Goal: Information Seeking & Learning: Learn about a topic

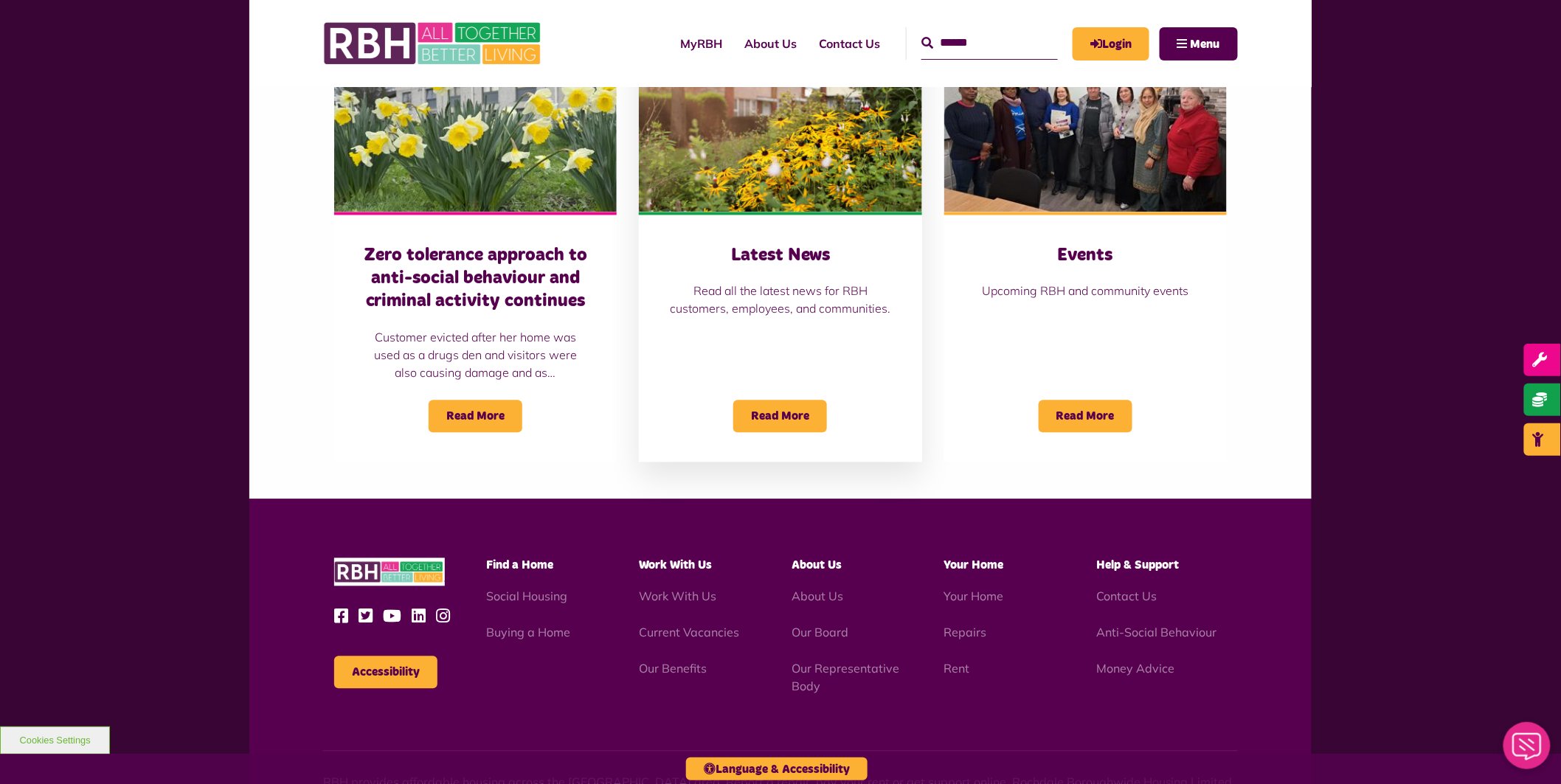
scroll to position [1226, 0]
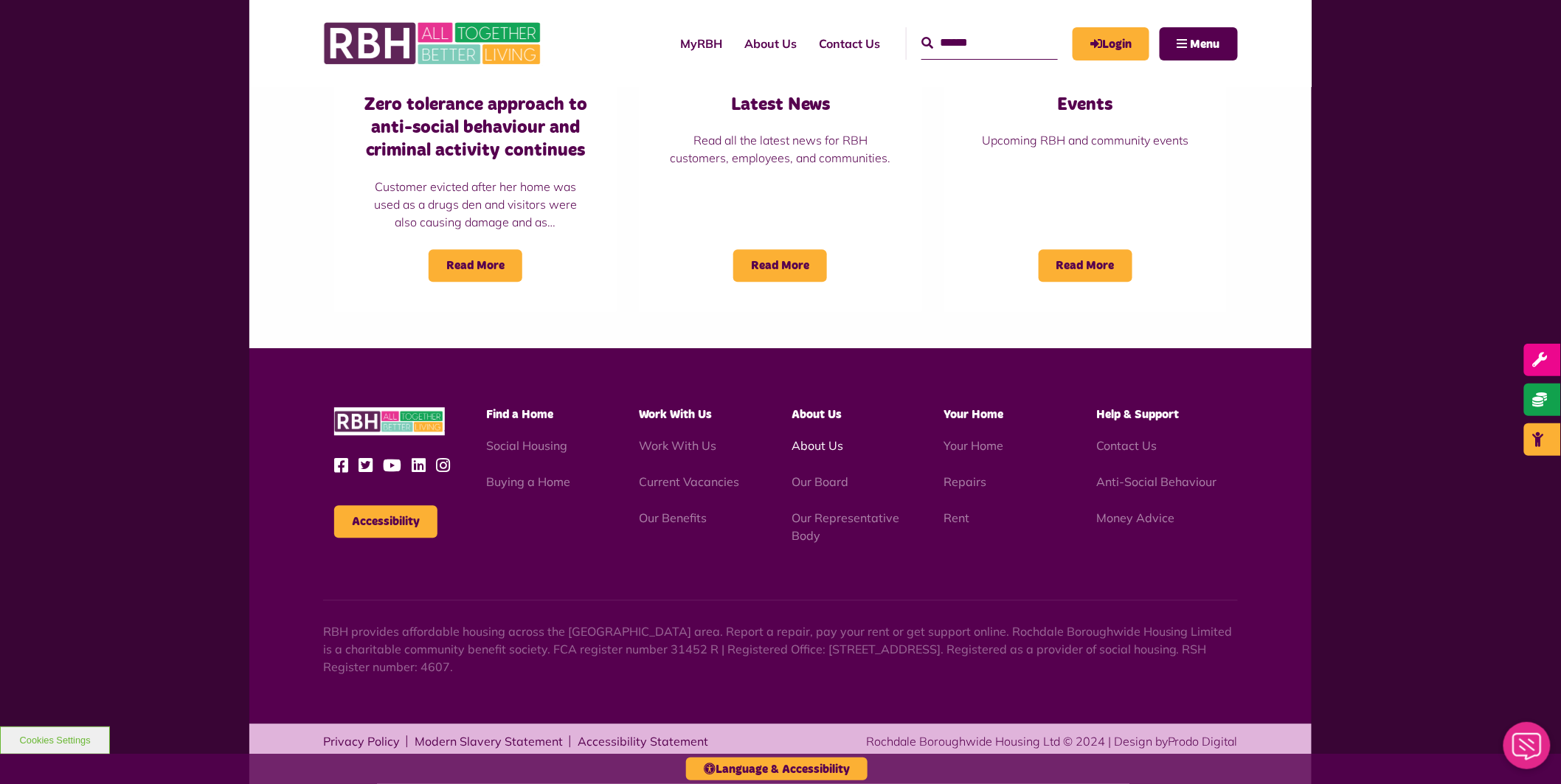
click at [830, 447] on link "About Us" at bounding box center [817, 445] width 51 height 15
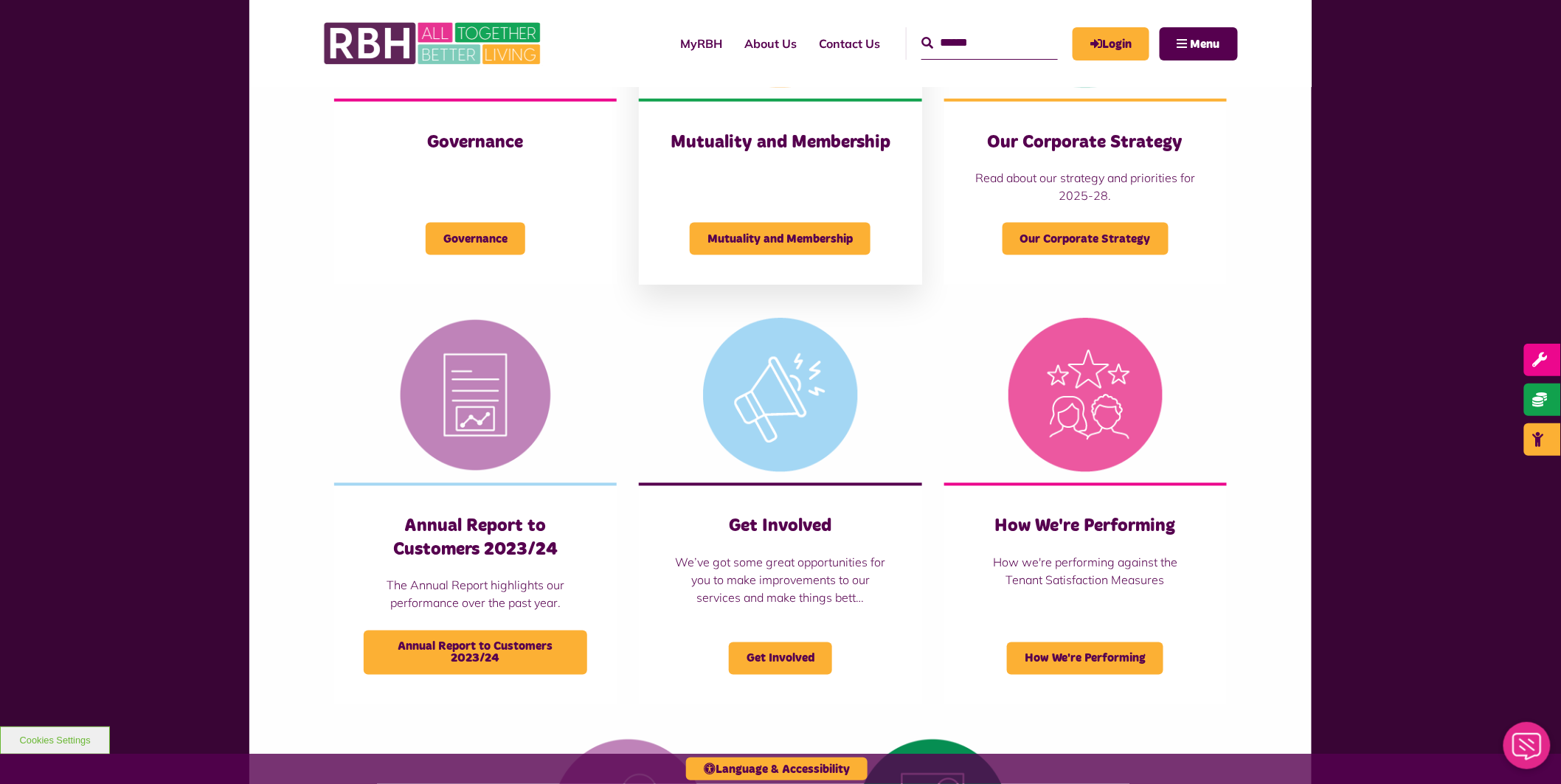
scroll to position [764, 0]
click at [810, 214] on div "Mutuality and Membership" at bounding box center [780, 231] width 224 height 51
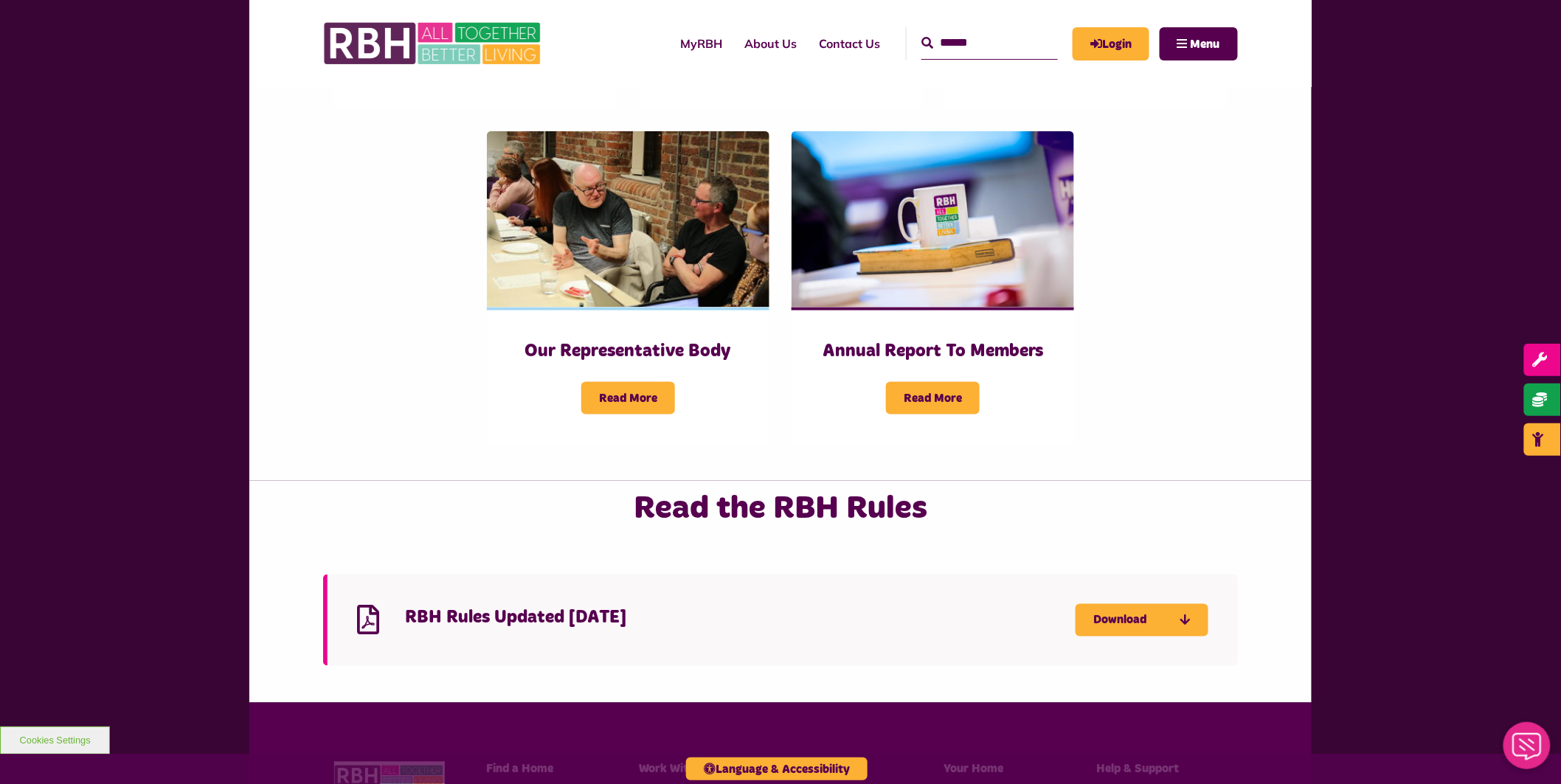
scroll to position [874, 0]
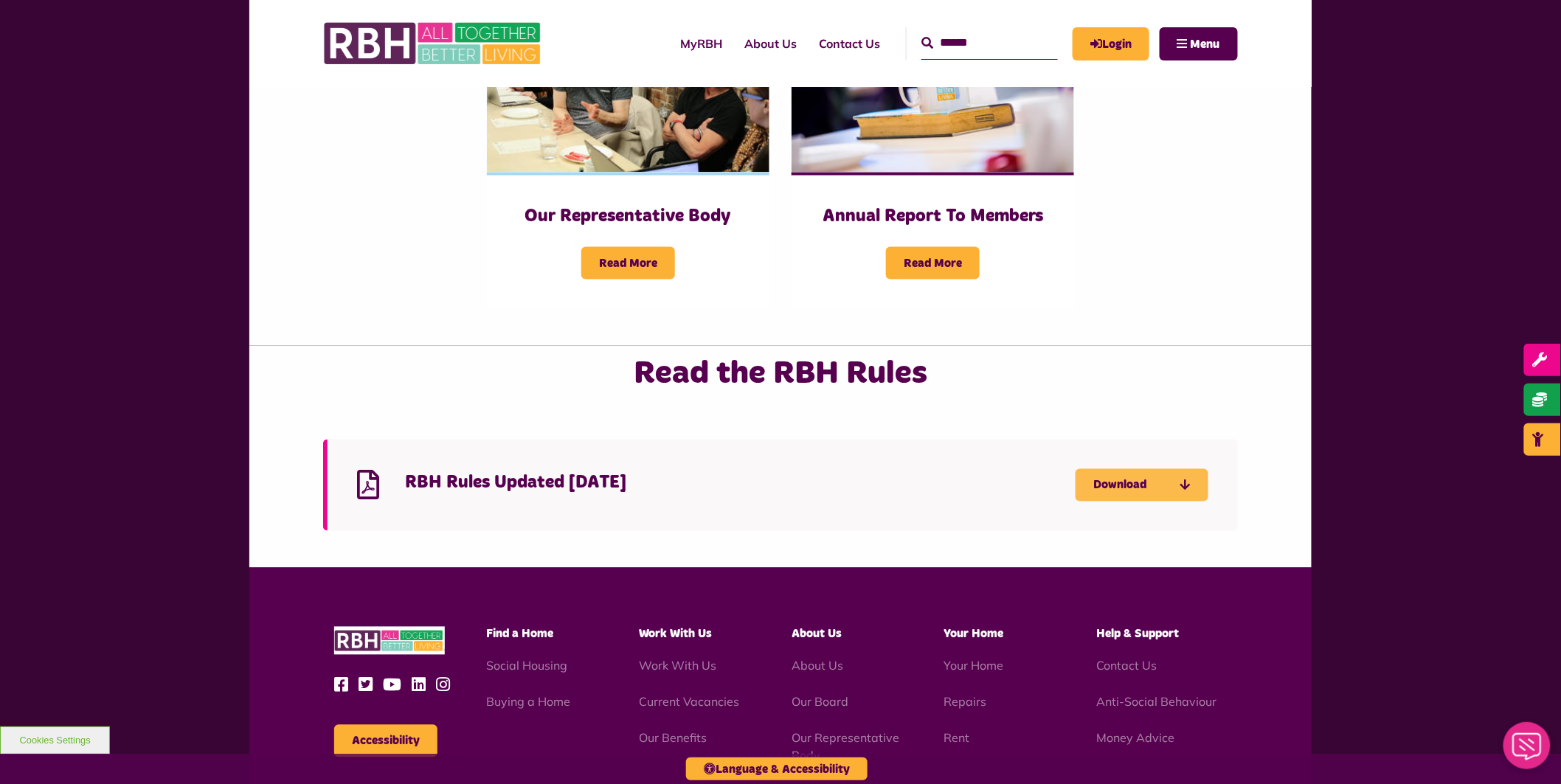
click at [1140, 469] on link "Download" at bounding box center [1141, 485] width 133 height 32
click at [1272, 365] on div "Read the RBH Rules RBH Rules Updated 10 November 2023 Download" at bounding box center [780, 457] width 1063 height 222
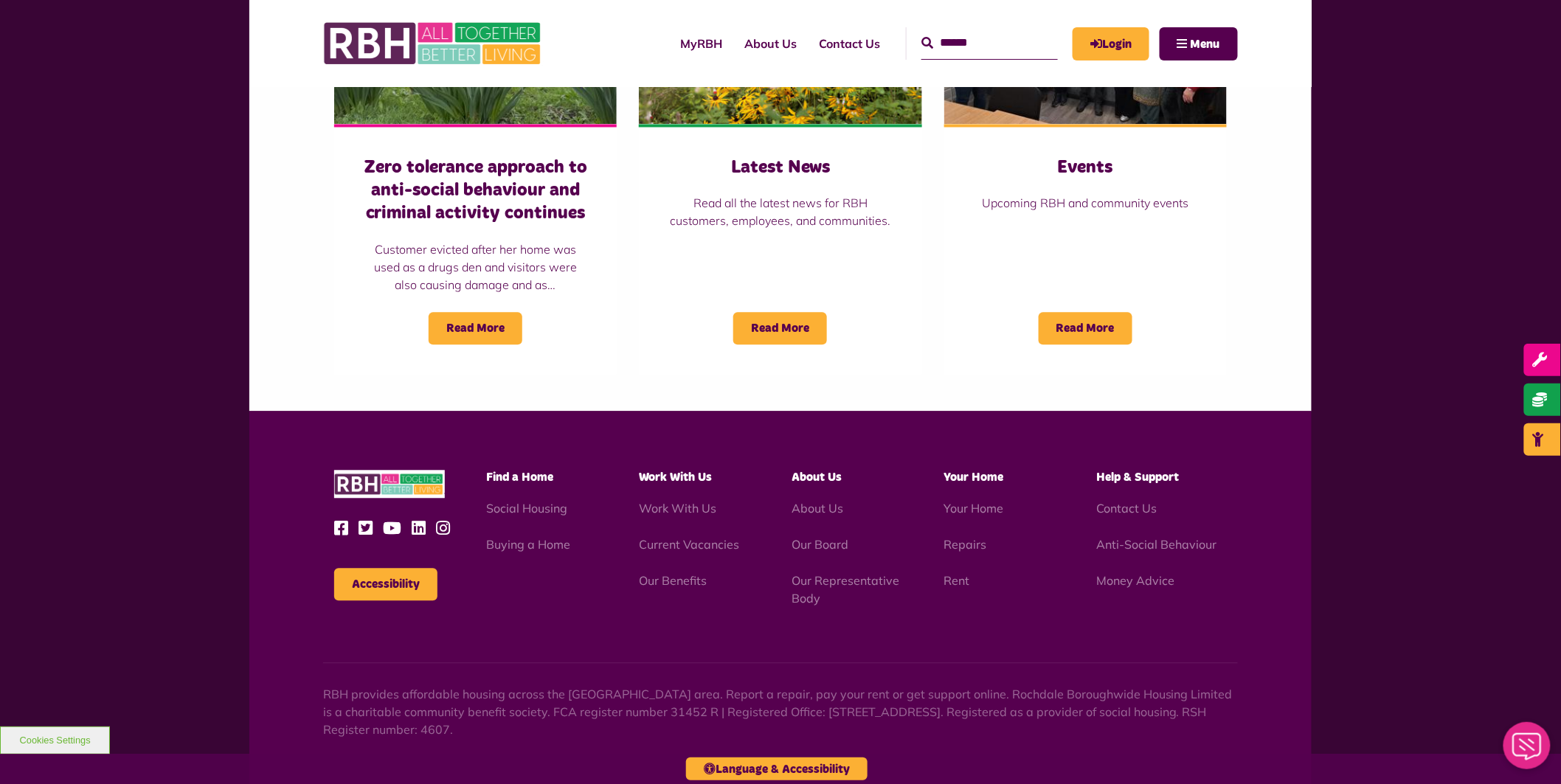
scroll to position [1226, 0]
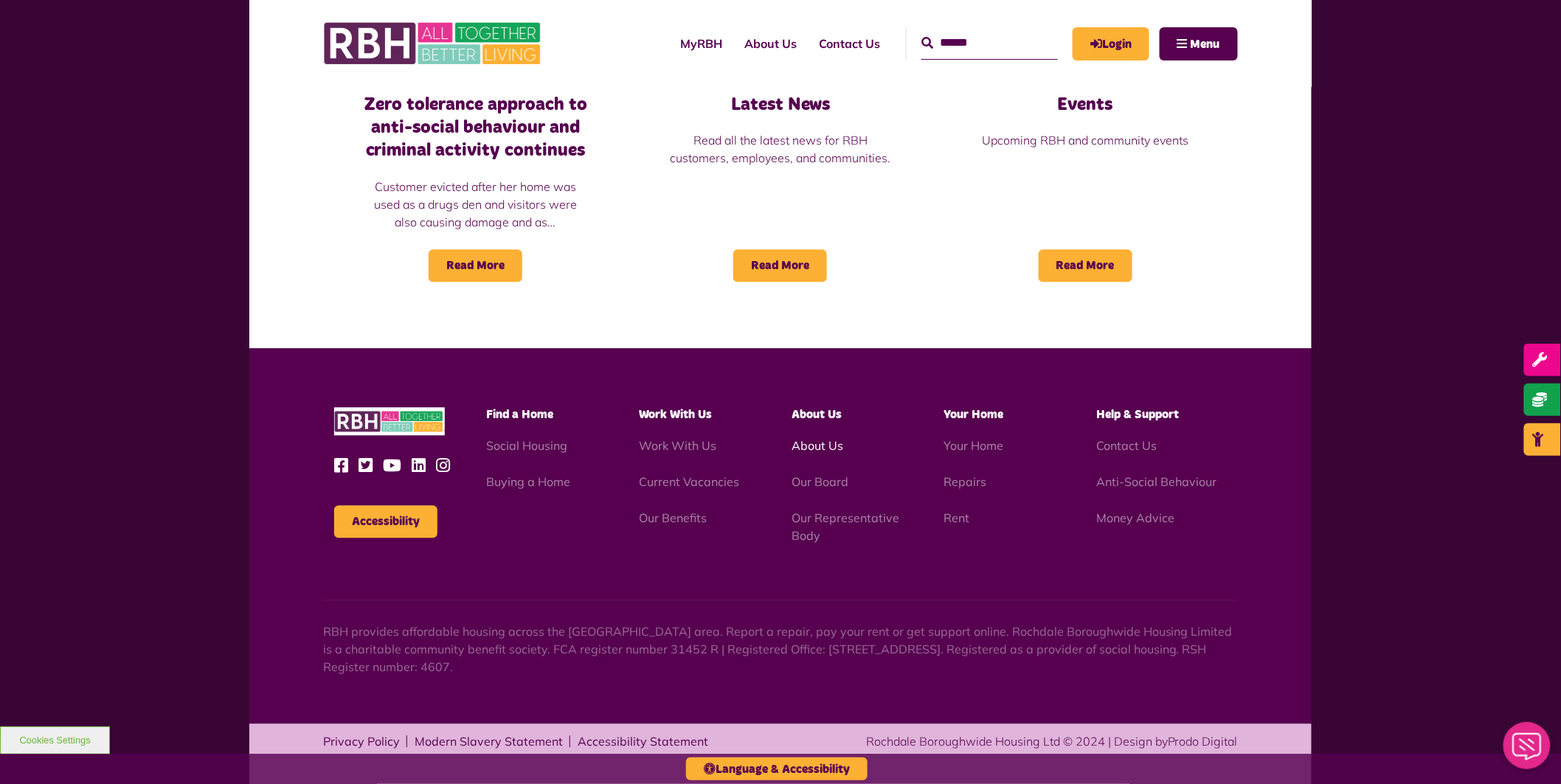
click at [810, 445] on link "About Us" at bounding box center [817, 445] width 51 height 15
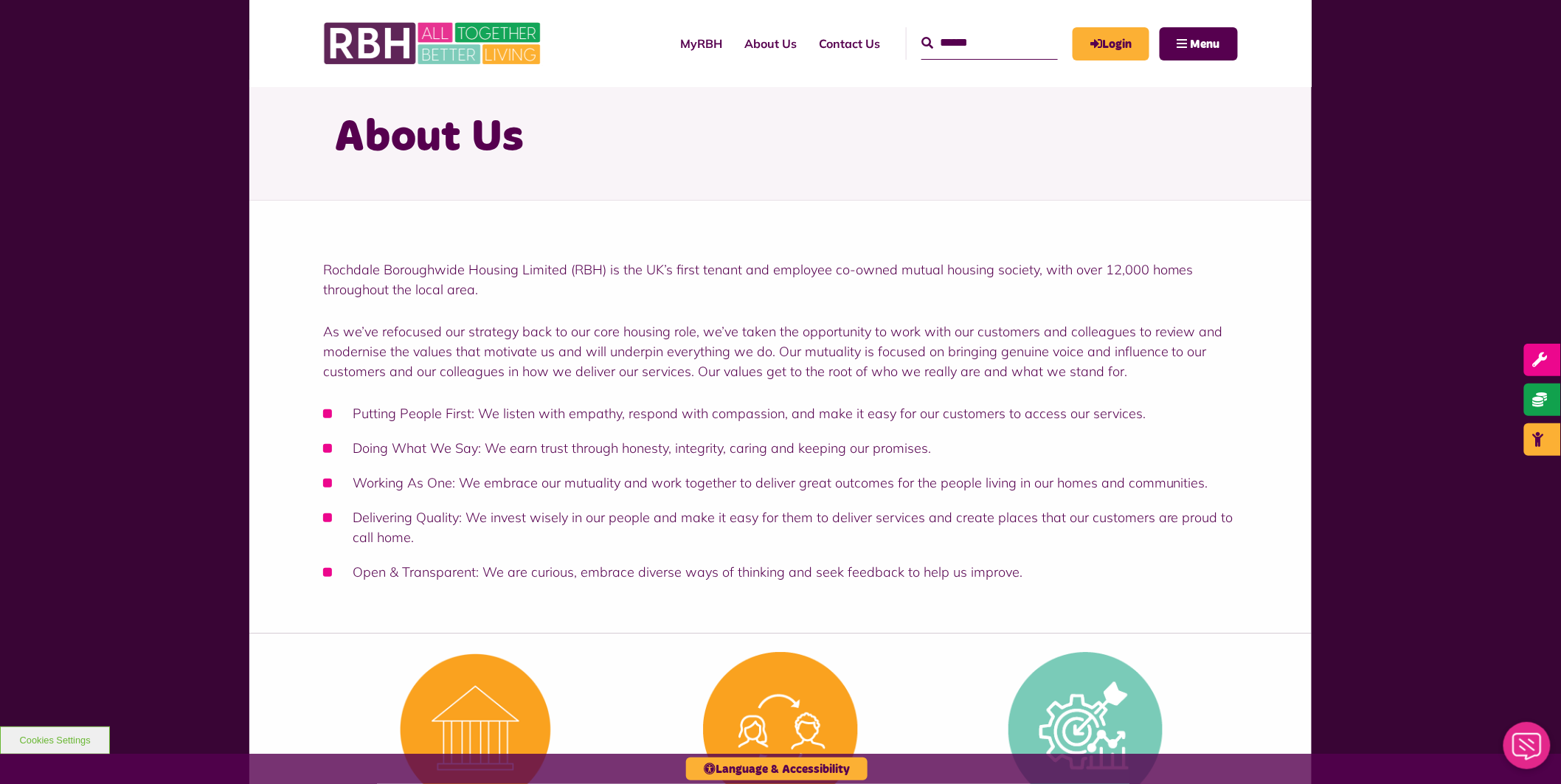
scroll to position [328, 0]
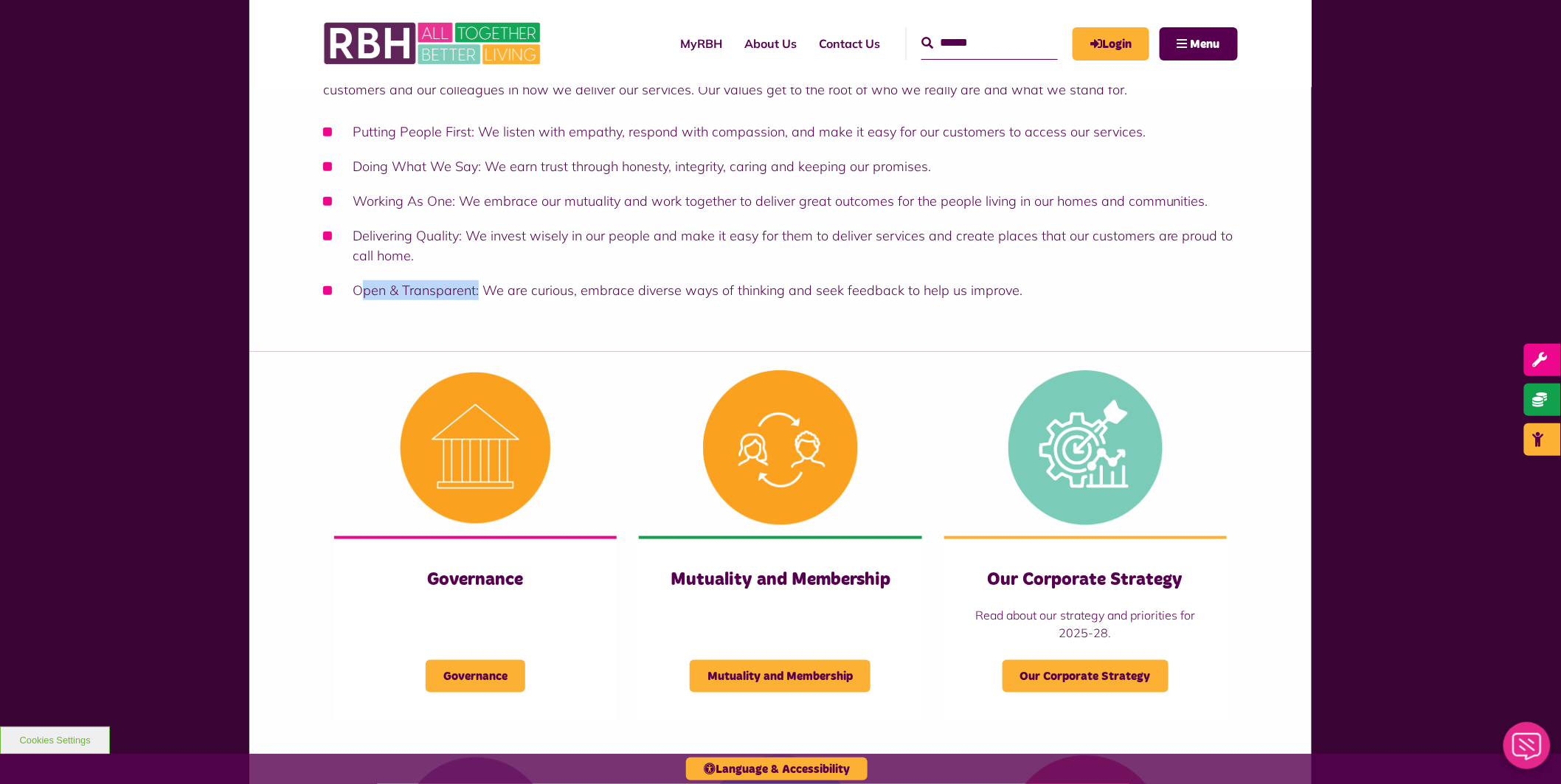
drag, startPoint x: 366, startPoint y: 285, endPoint x: 476, endPoint y: 288, distance: 110.0
click at [476, 288] on li "Open & Transparent: We are curious, embrace diverse ways of thinking and seek f…" at bounding box center [780, 290] width 915 height 20
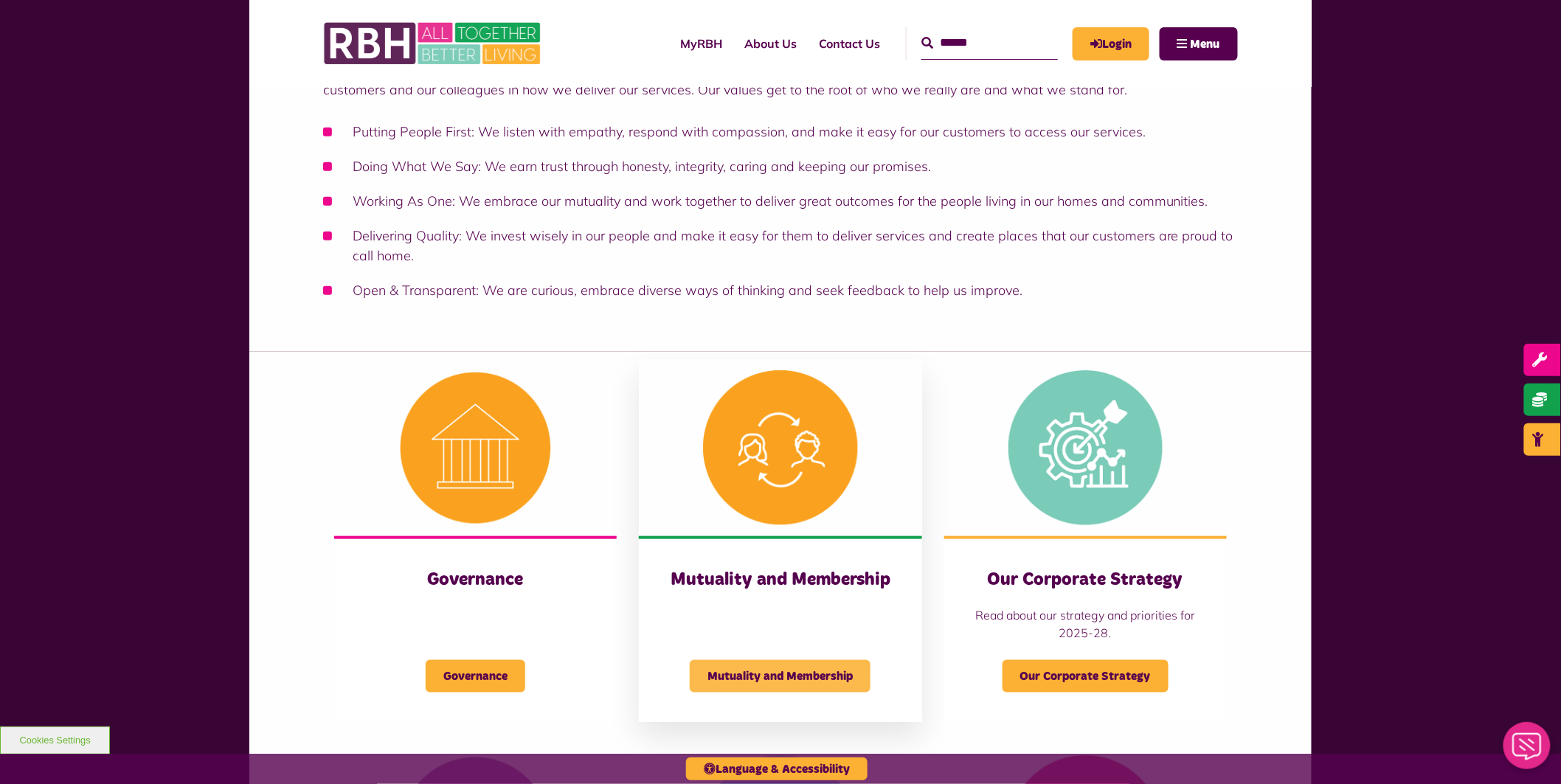
click at [791, 676] on span "Mutuality and Membership" at bounding box center [780, 676] width 180 height 32
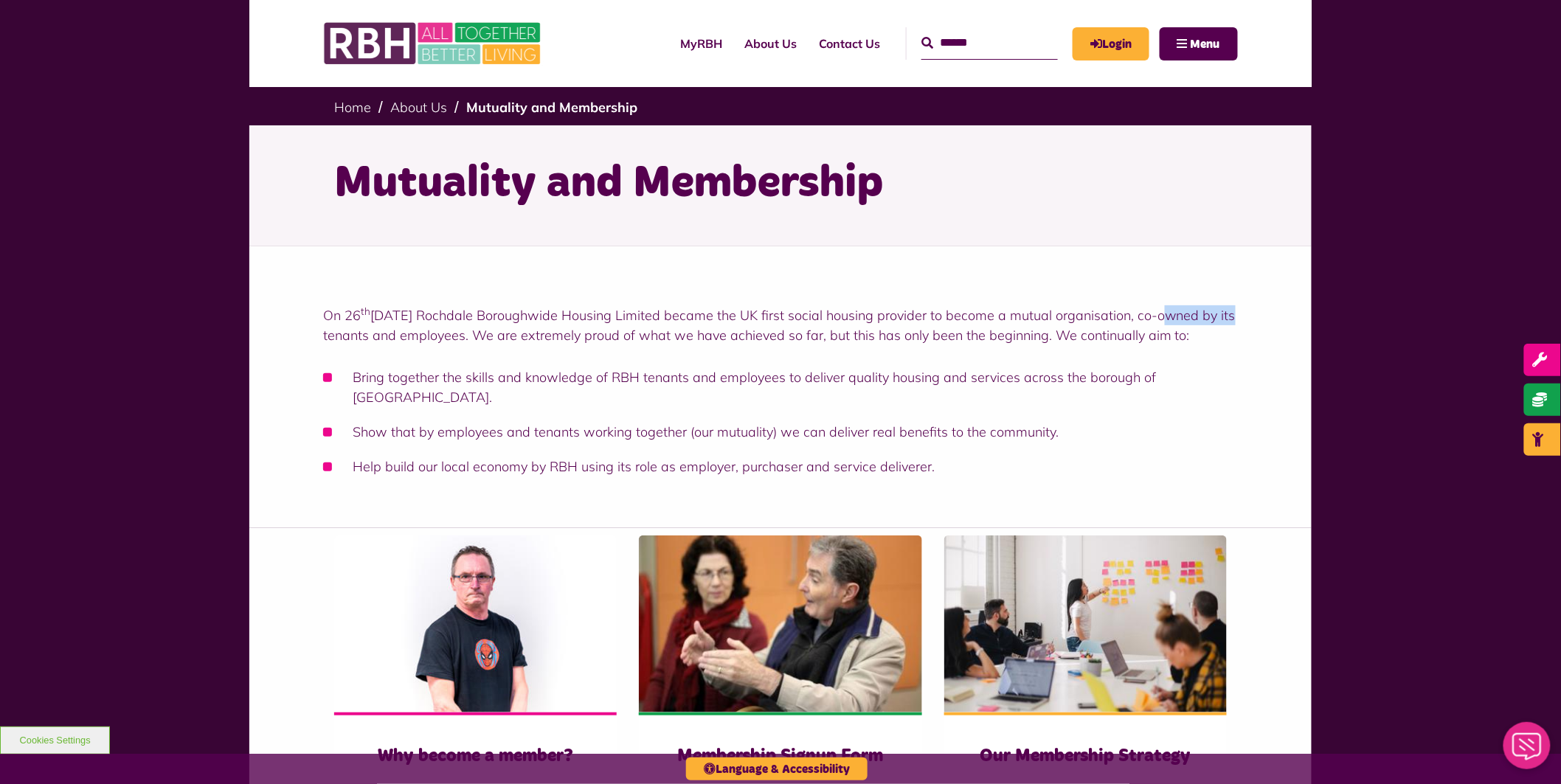
drag, startPoint x: 1153, startPoint y: 313, endPoint x: 1229, endPoint y: 298, distance: 77.5
click at [1229, 298] on div "On [DATE] Rochdale Boroughwide Housing Limited became the UK first social housi…" at bounding box center [780, 387] width 1063 height 282
click at [1232, 299] on div "On [DATE] Rochdale Boroughwide Housing Limited became the UK first social housi…" at bounding box center [780, 387] width 1063 height 282
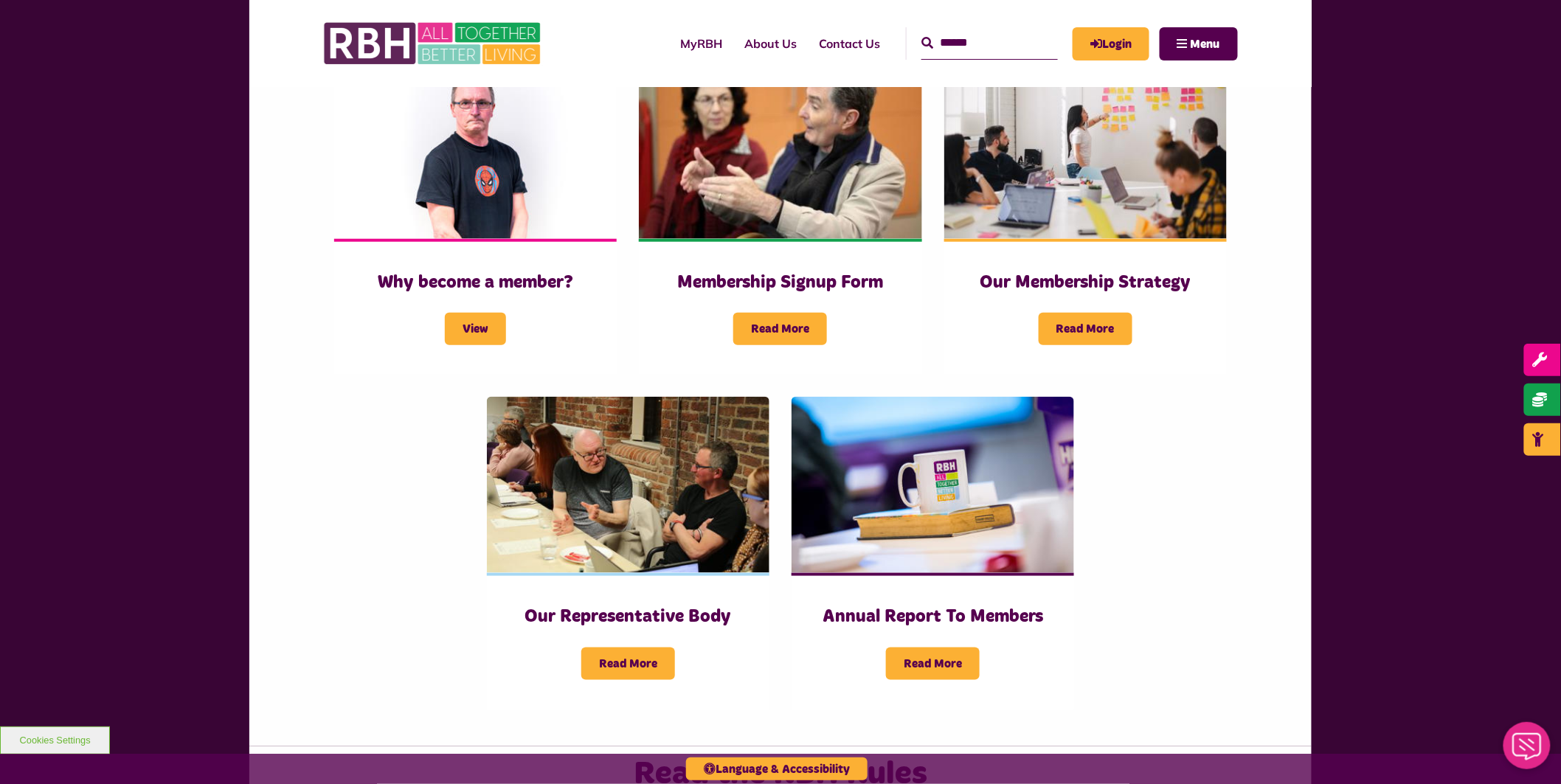
scroll to position [437, 0]
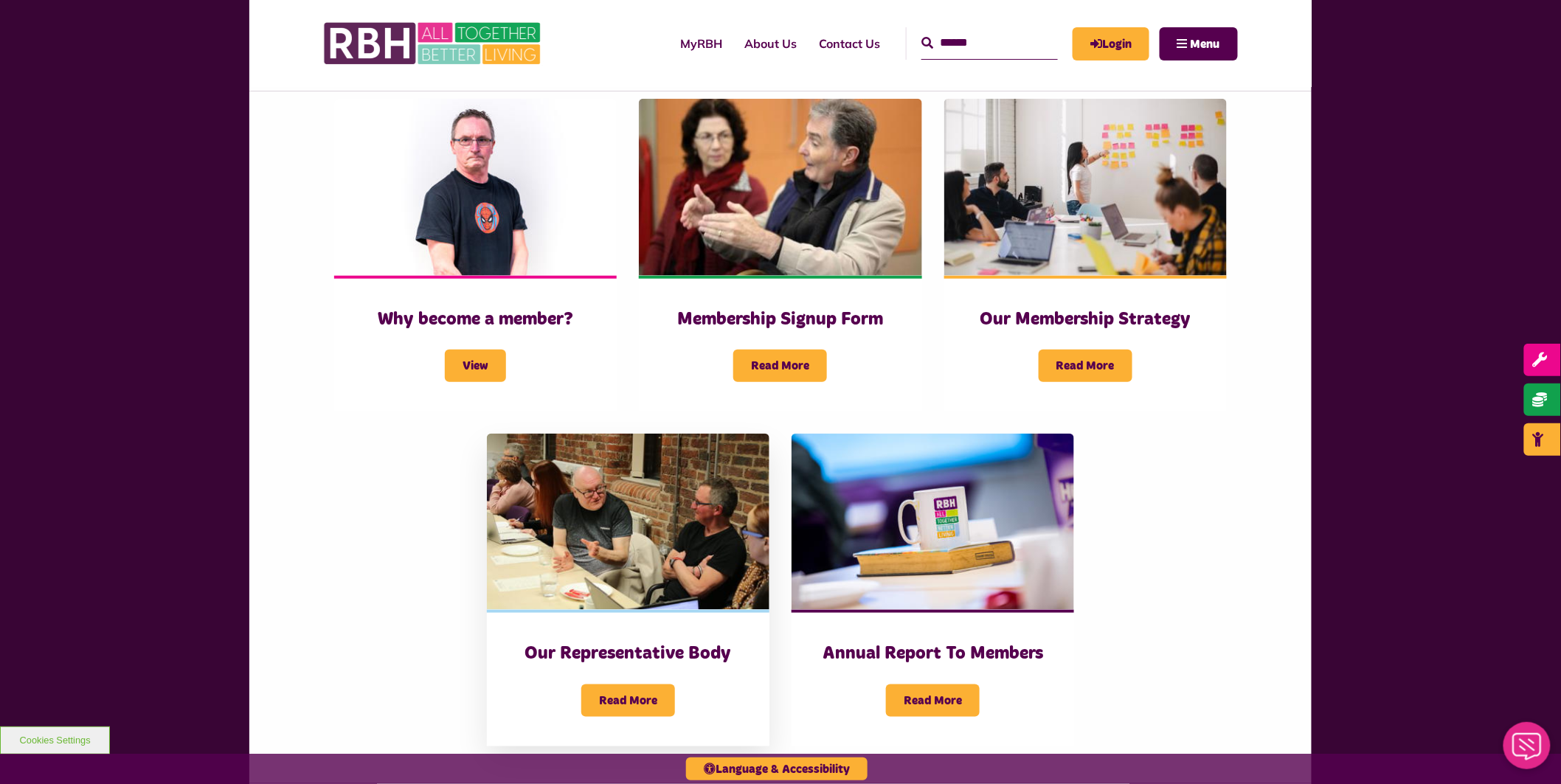
click at [640, 511] on img at bounding box center [628, 522] width 282 height 177
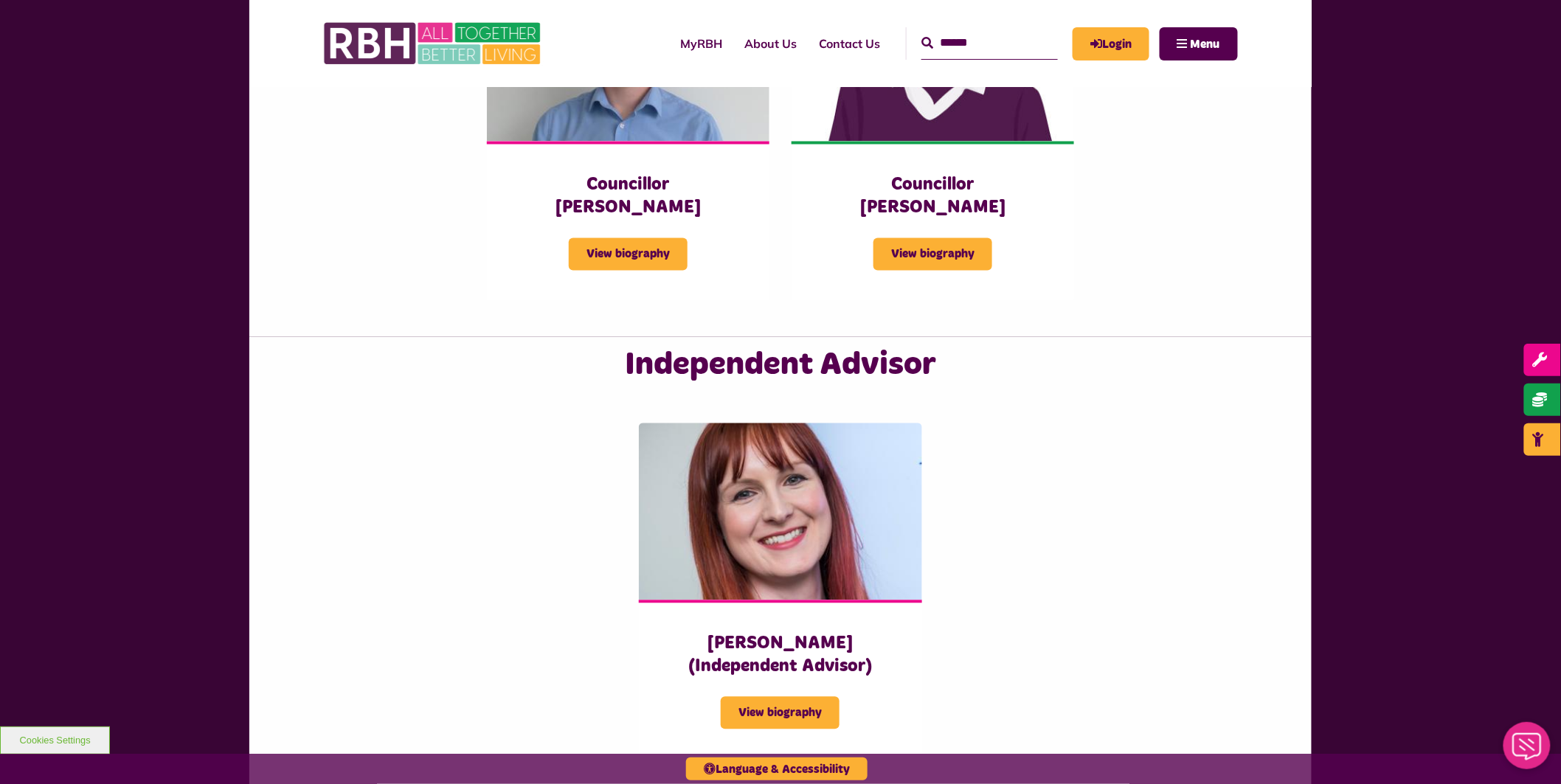
scroll to position [3059, 0]
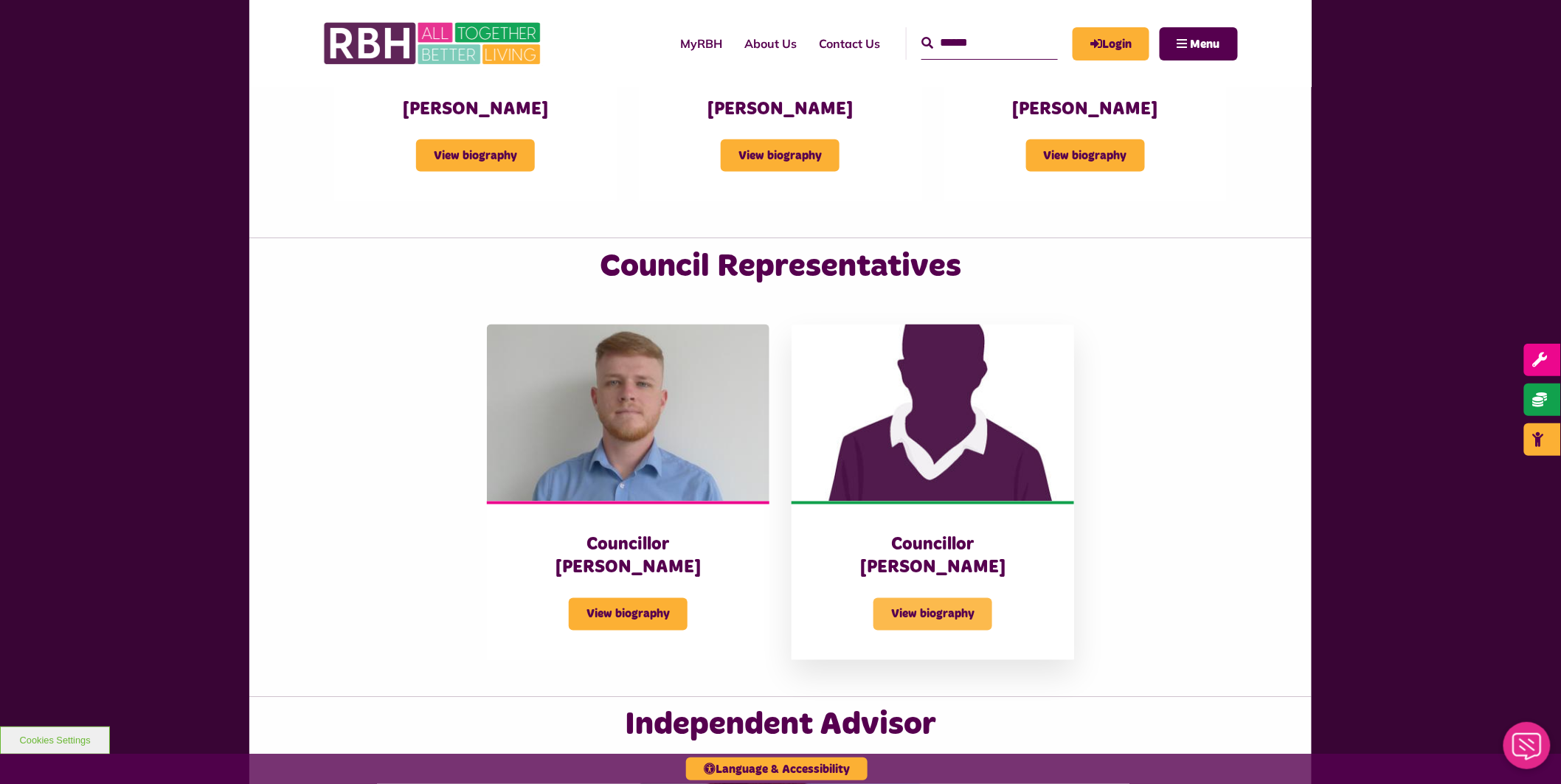
click at [897, 598] on span "View biography" at bounding box center [933, 614] width 119 height 32
click at [870, 580] on div "View biography" at bounding box center [933, 605] width 224 height 51
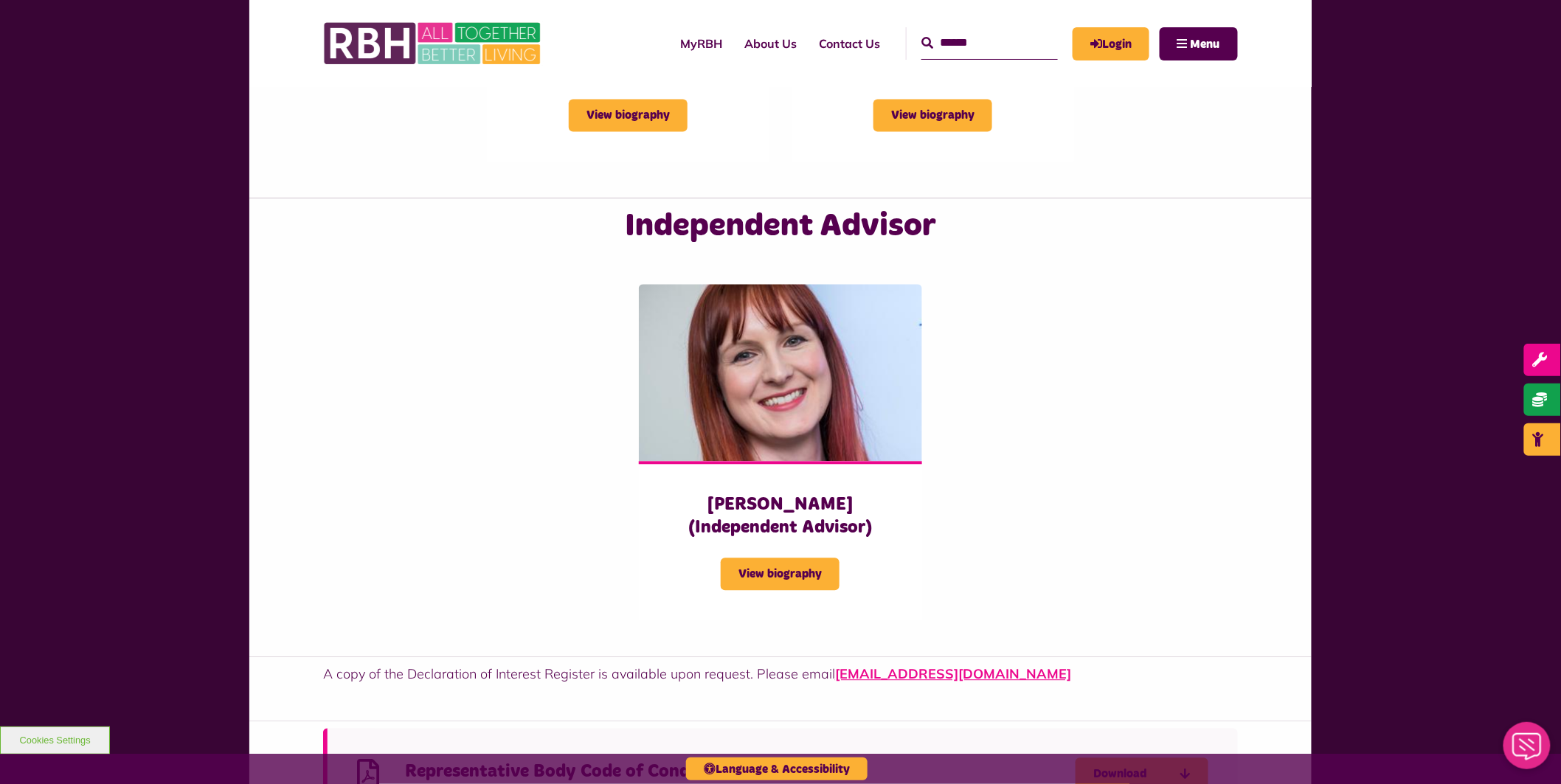
scroll to position [3606, 0]
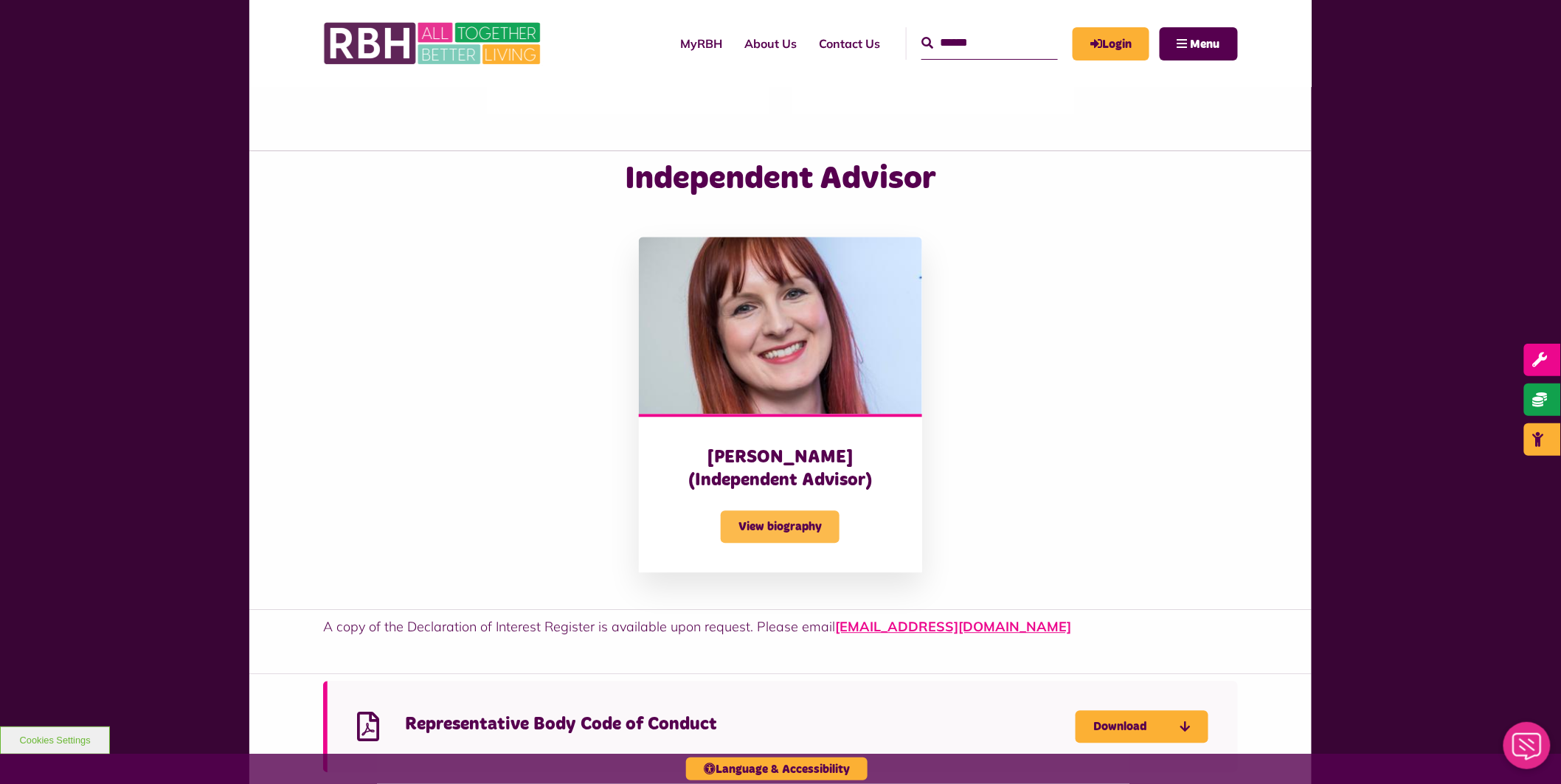
click at [826, 510] on span "View biography" at bounding box center [780, 526] width 119 height 32
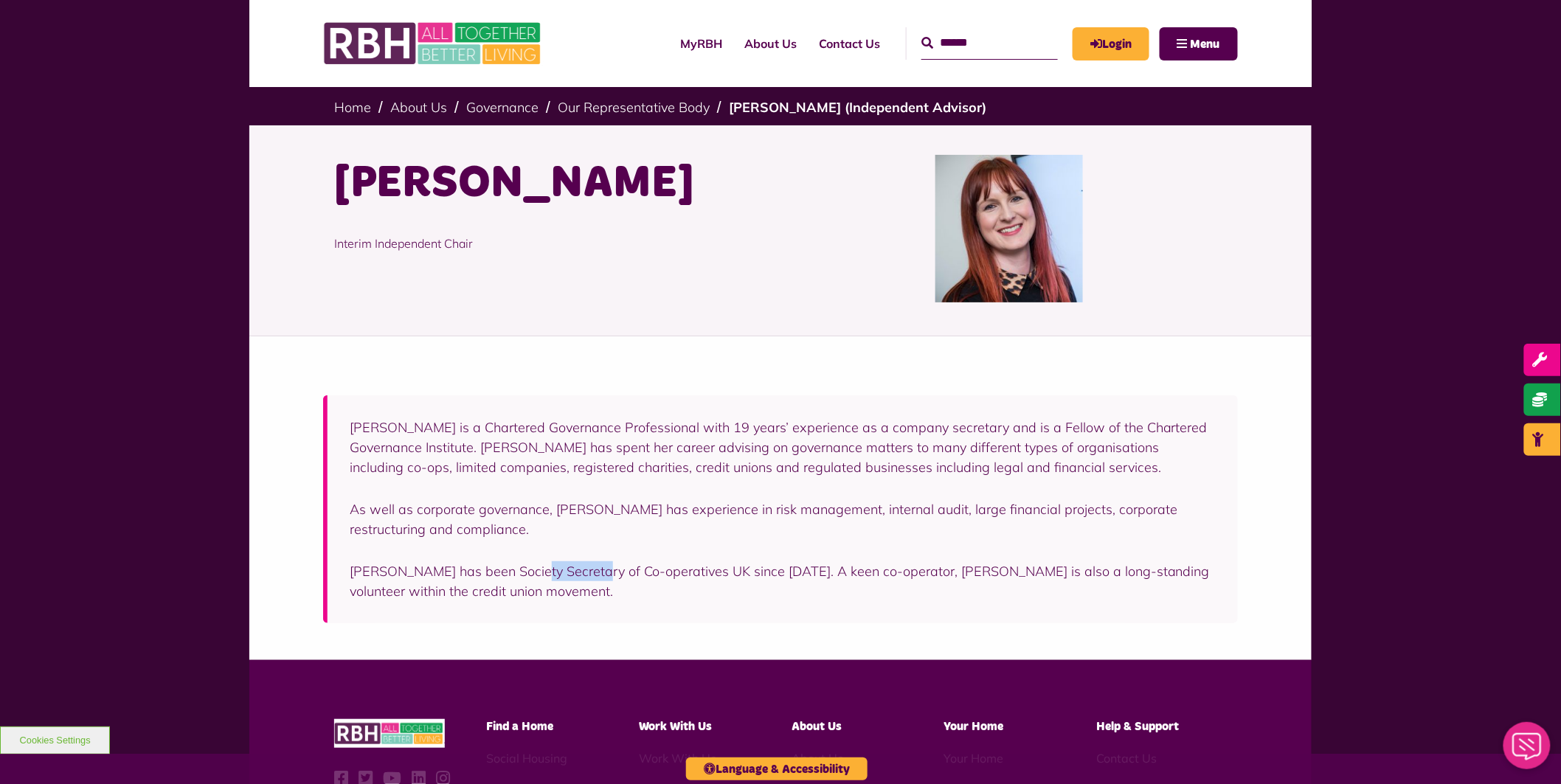
drag, startPoint x: 548, startPoint y: 568, endPoint x: 577, endPoint y: 565, distance: 29.2
click at [577, 565] on p "[PERSON_NAME] has been Society Secretary of Co-operatives UK since [DATE]. A ke…" at bounding box center [783, 581] width 867 height 39
click at [592, 559] on div "[PERSON_NAME] is a Chartered Governance Professional with 19 years’ experience …" at bounding box center [783, 509] width 867 height 184
drag, startPoint x: 573, startPoint y: 565, endPoint x: 686, endPoint y: 578, distance: 113.7
click at [686, 578] on p "[PERSON_NAME] has been Society Secretary of Co-operatives UK since [DATE]. A ke…" at bounding box center [783, 581] width 867 height 39
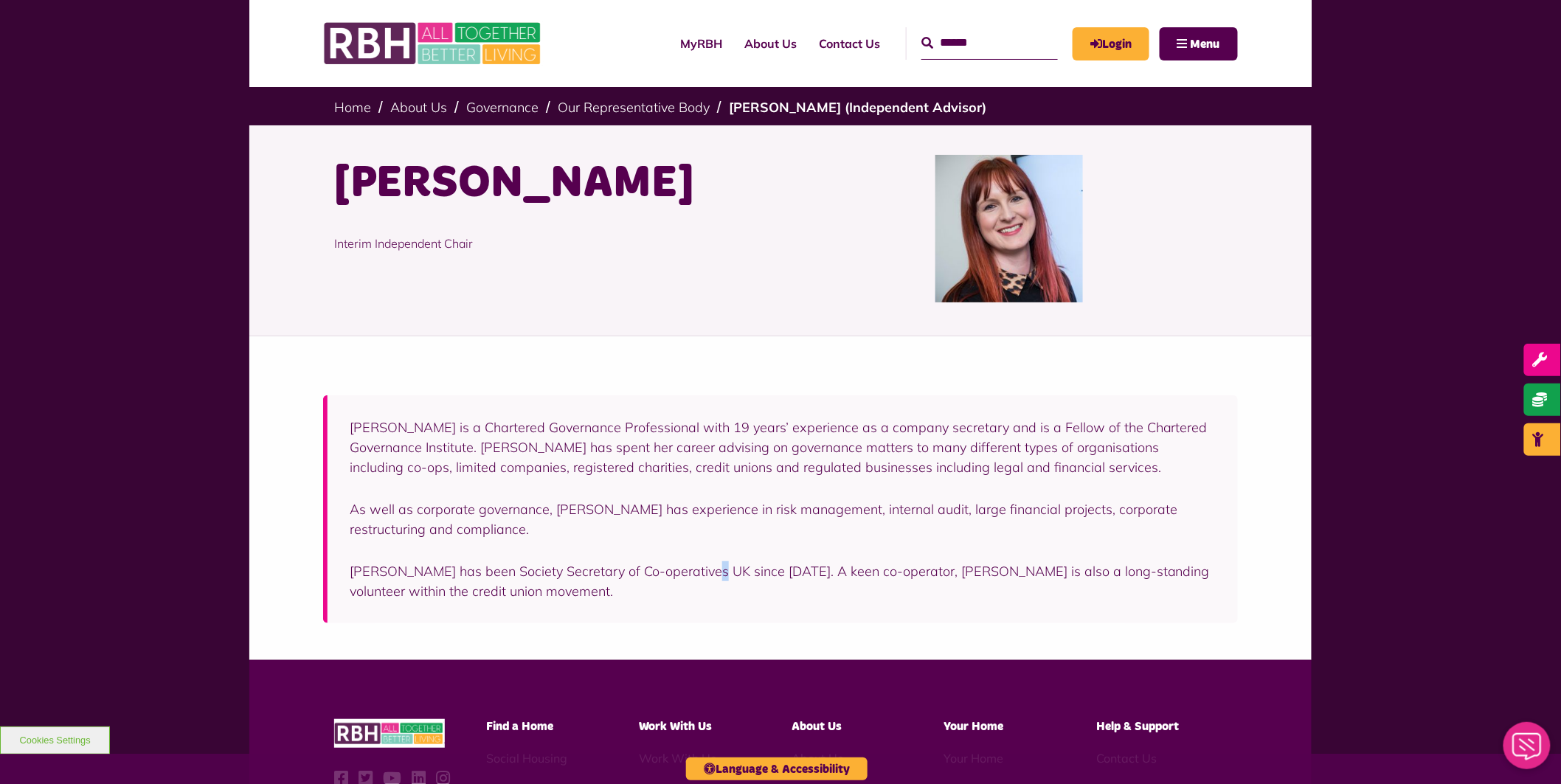
click at [694, 581] on p "[PERSON_NAME] has been Society Secretary of Co-operatives UK since [DATE]. A ke…" at bounding box center [783, 581] width 867 height 39
click at [874, 621] on div "[PERSON_NAME] is a Chartered Governance Professional with 19 years’ experience …" at bounding box center [780, 509] width 915 height 228
